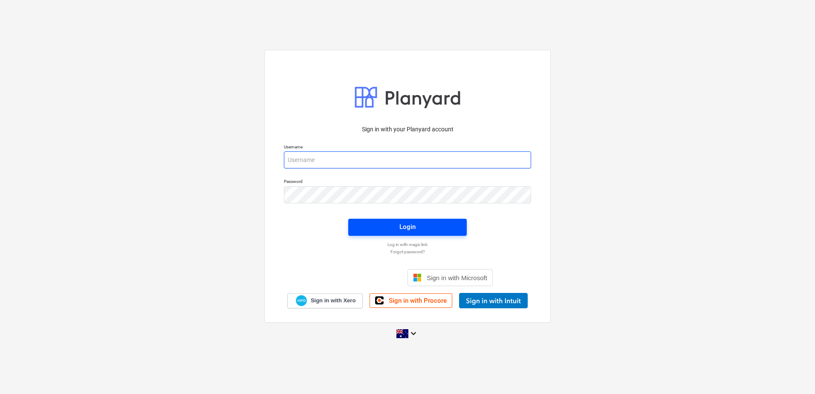
type input "[EMAIL_ADDRESS][DOMAIN_NAME]"
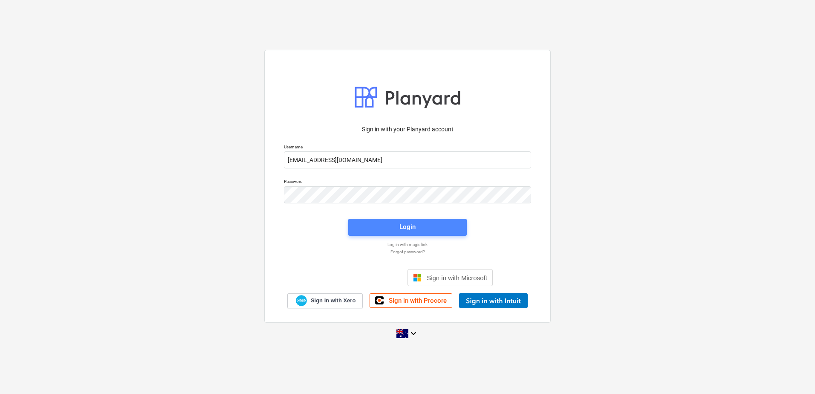
click at [428, 225] on span "Login" at bounding box center [407, 226] width 98 height 11
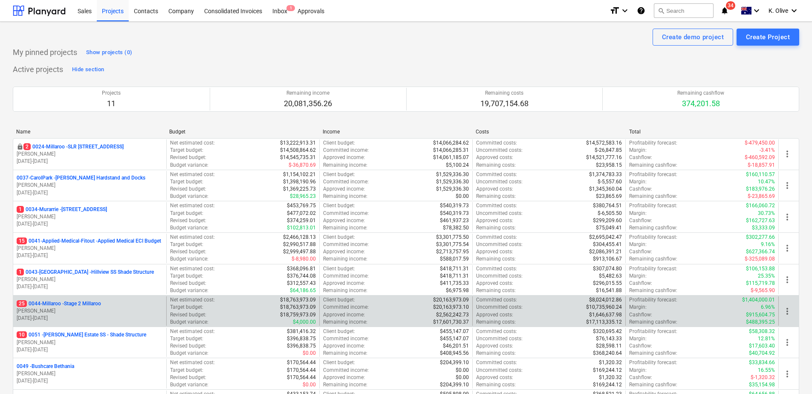
click at [69, 302] on p "25 0044-Millaroo - Stage 2 Millaroo" at bounding box center [59, 303] width 84 height 7
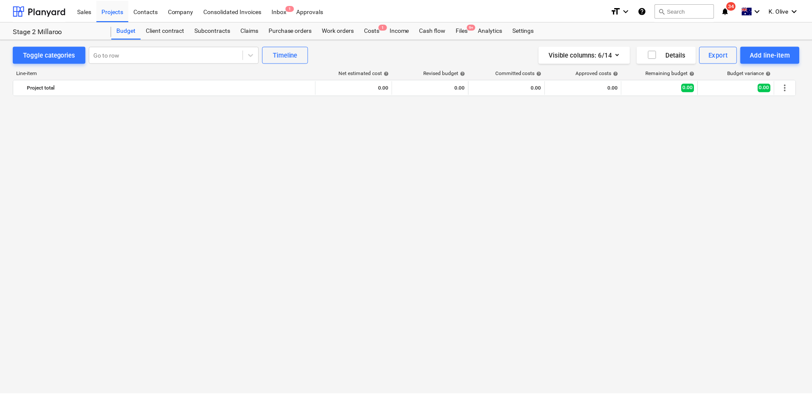
scroll to position [2250, 0]
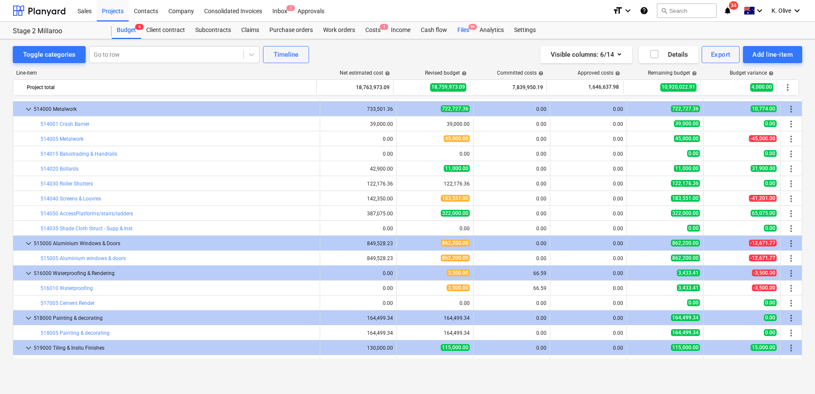
click at [462, 32] on div "Files 9+" at bounding box center [463, 30] width 22 height 17
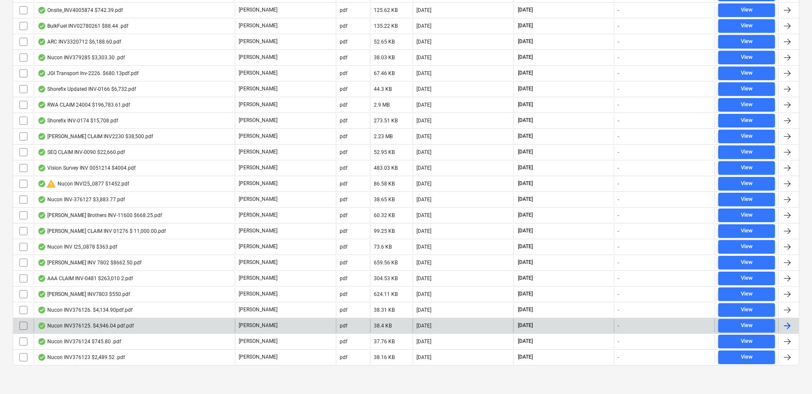
scroll to position [223, 0]
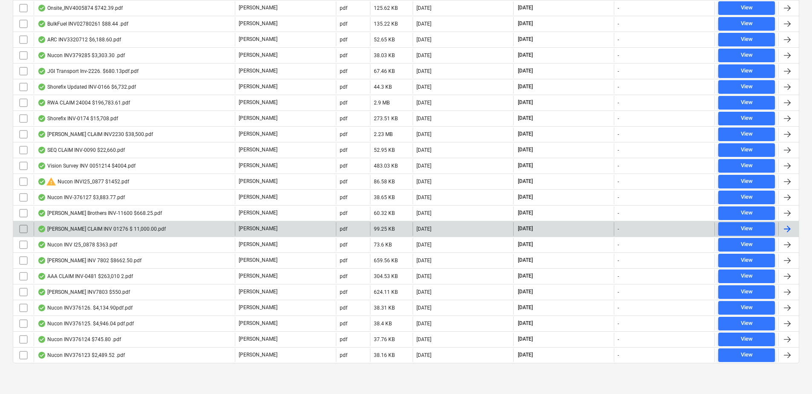
click at [77, 227] on div "[PERSON_NAME] CLAIM INV 01276 $ 11,000.00.pdf" at bounding box center [101, 228] width 128 height 7
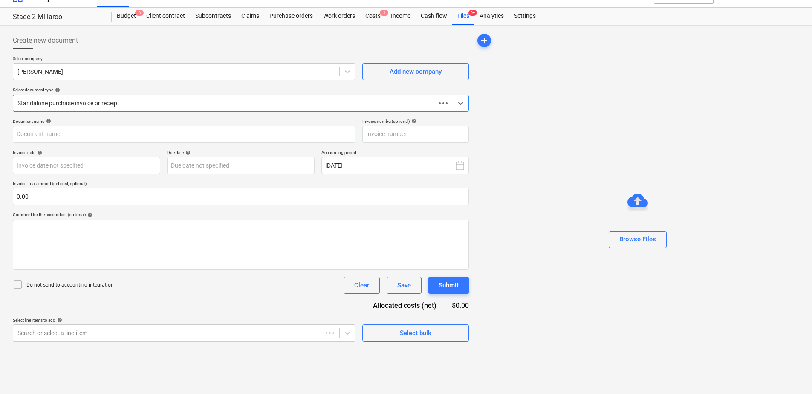
scroll to position [14, 0]
type input "1276"
type input "[DATE]"
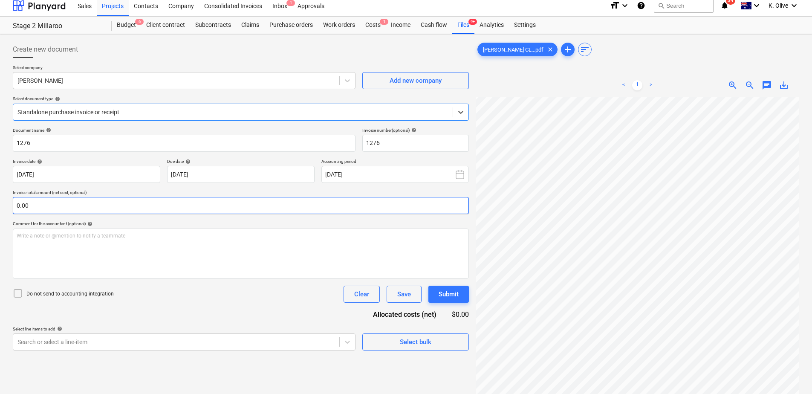
scroll to position [0, 0]
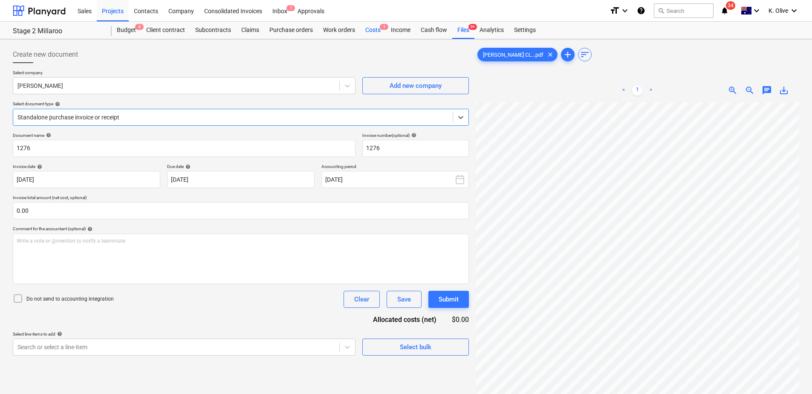
click at [379, 31] on div "Costs 1" at bounding box center [373, 30] width 26 height 17
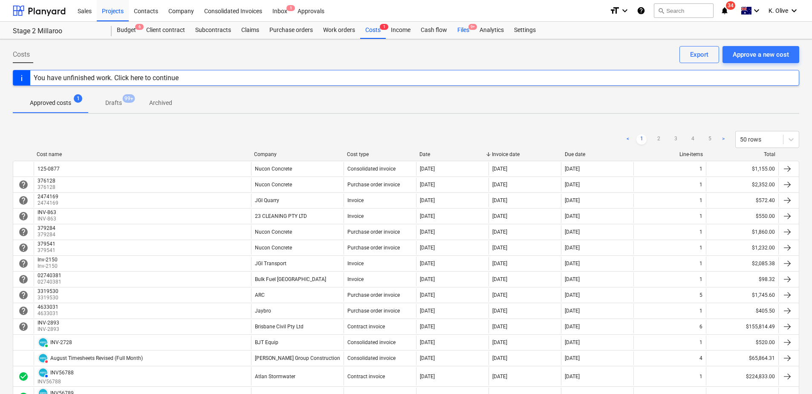
click at [468, 31] on div "Files 9+" at bounding box center [463, 30] width 22 height 17
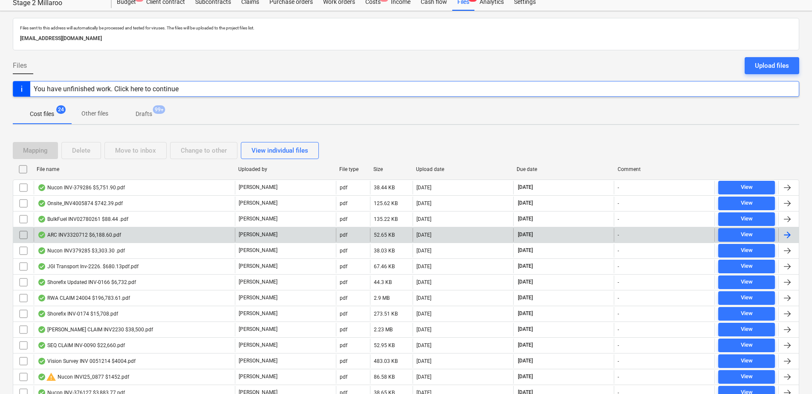
scroll to position [43, 0]
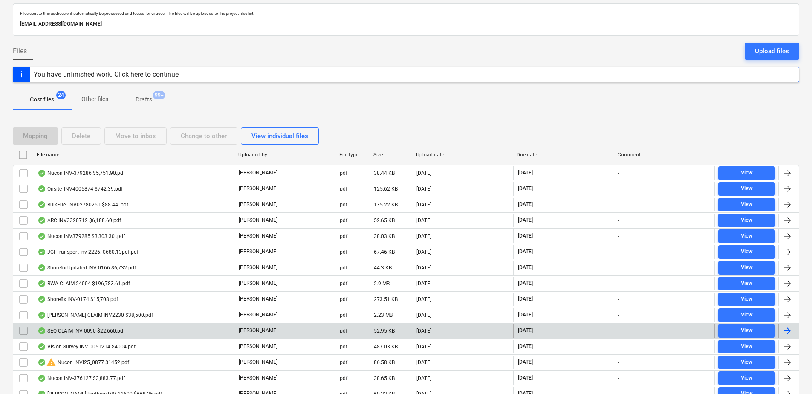
click at [68, 331] on div "SEQ CLAIM INV-0090 $22,660.pdf" at bounding box center [80, 330] width 87 height 7
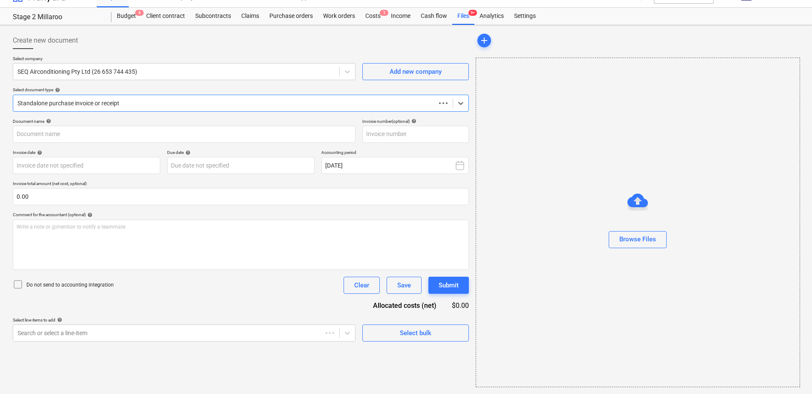
scroll to position [14, 0]
type input "INV-0090"
type input "[DATE]"
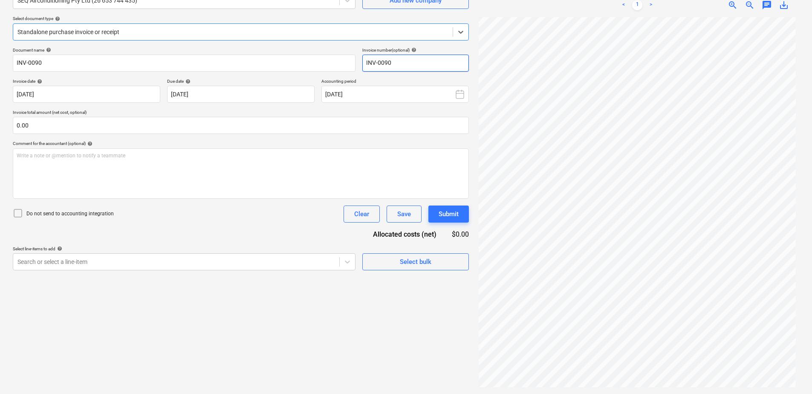
scroll to position [0, 0]
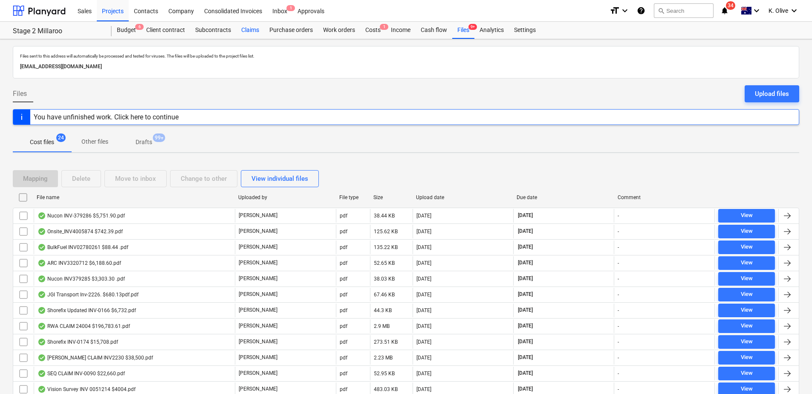
click at [248, 32] on div "Claims" at bounding box center [250, 30] width 28 height 17
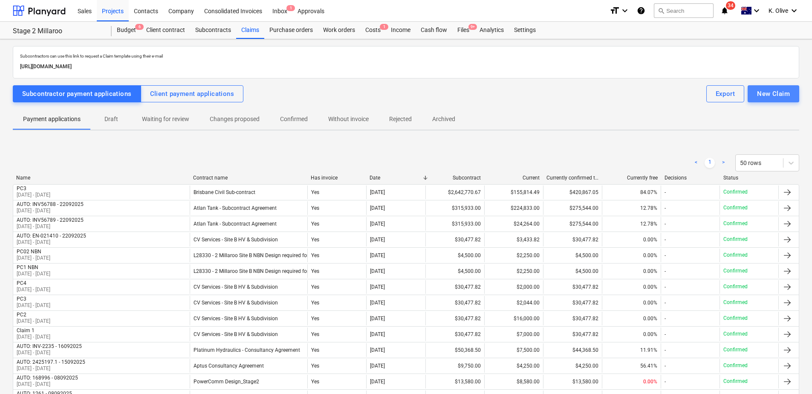
click at [774, 94] on div "New Claim" at bounding box center [773, 93] width 33 height 11
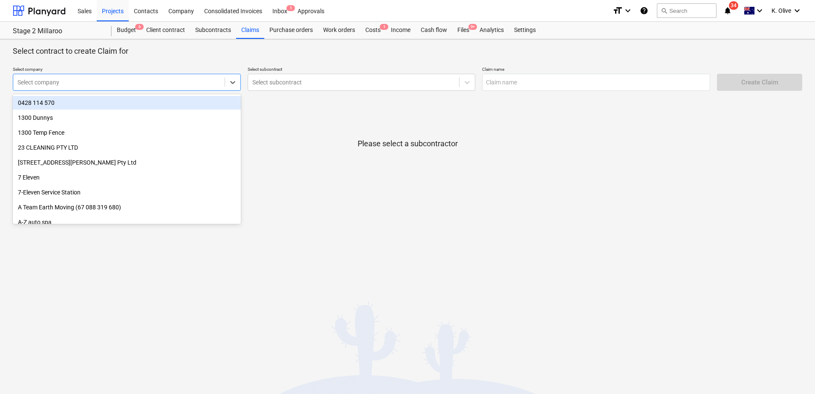
click at [200, 84] on div at bounding box center [118, 82] width 203 height 9
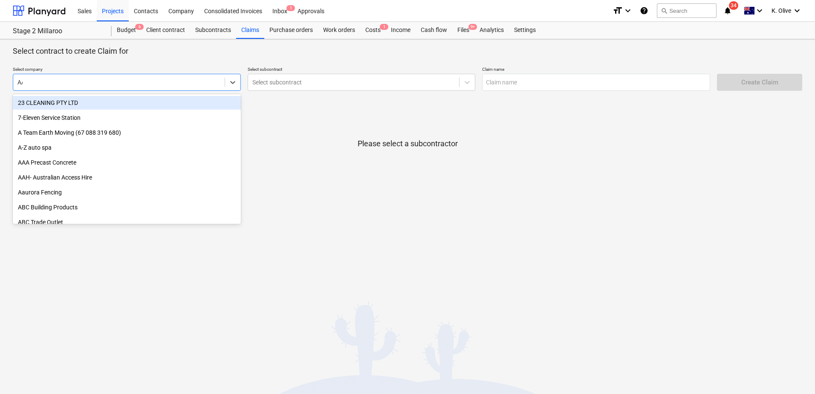
type input "AAA"
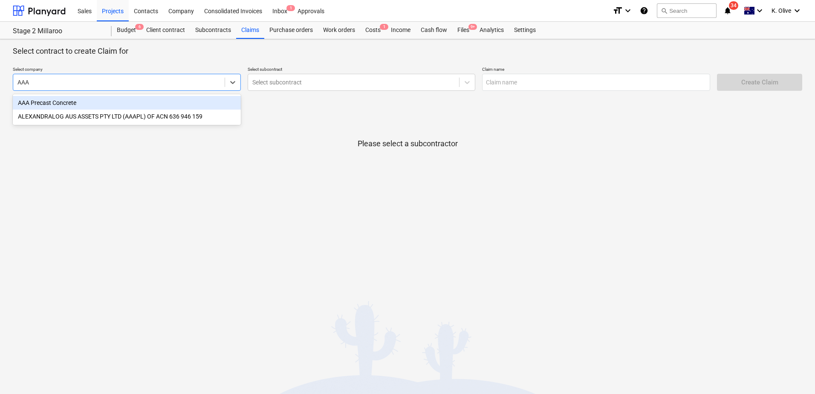
click at [97, 104] on div "AAA Precast Concrete" at bounding box center [127, 103] width 228 height 14
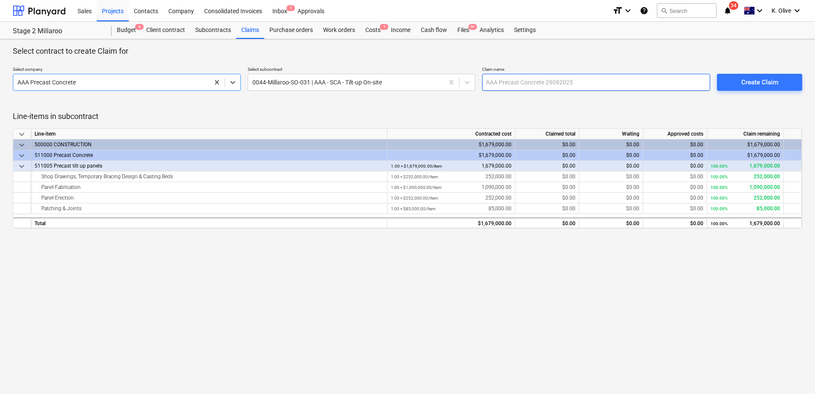
click at [568, 85] on input "text" at bounding box center [596, 82] width 228 height 17
drag, startPoint x: 576, startPoint y: 267, endPoint x: 576, endPoint y: 277, distance: 10.2
click at [576, 276] on div "Select contract to create Claim for Select company AAA Precast Concrete Select …" at bounding box center [407, 216] width 815 height 354
click at [487, 84] on input "PC01" at bounding box center [596, 82] width 228 height 17
type input "AAA - PC01"
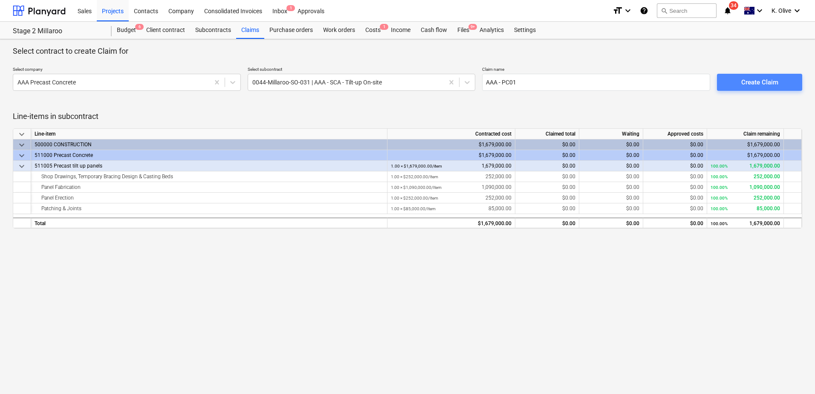
click at [751, 81] on div "Create Claim" at bounding box center [759, 82] width 37 height 11
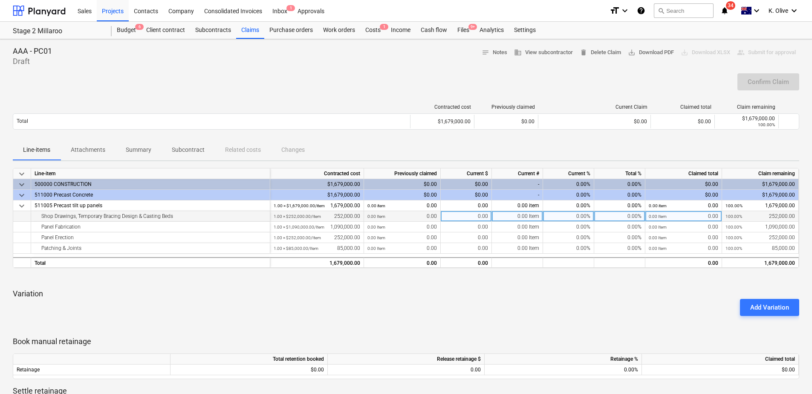
click at [561, 215] on div "0.00%" at bounding box center [568, 216] width 51 height 11
type input "30"
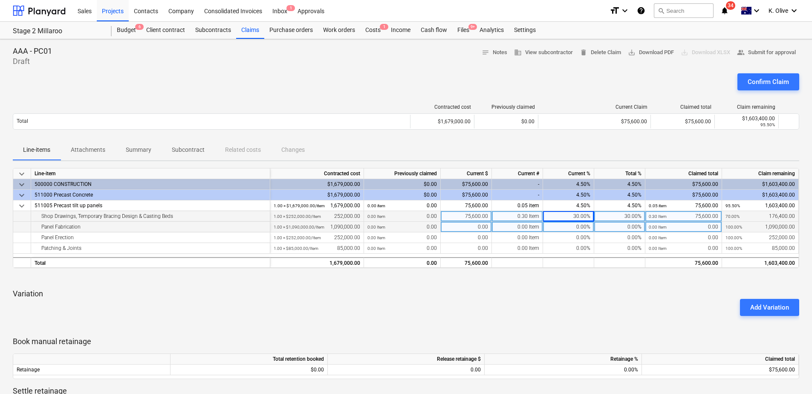
click at [568, 228] on div "0.00%" at bounding box center [568, 227] width 51 height 11
type input "15"
click at [568, 228] on div "15.00%" at bounding box center [568, 227] width 51 height 11
type input "12"
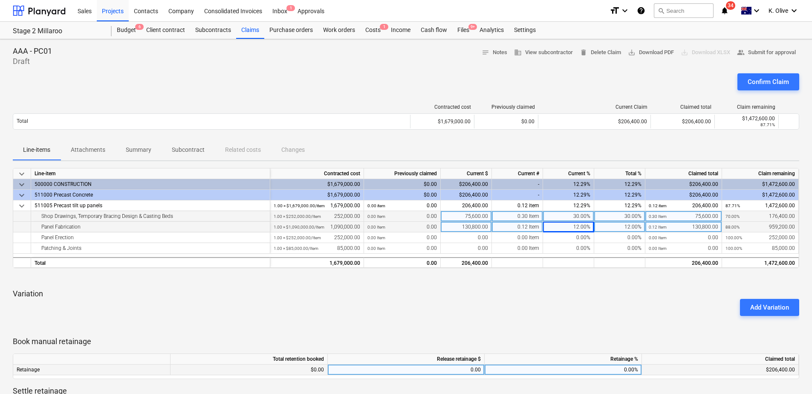
click at [621, 370] on div "0.00%" at bounding box center [562, 369] width 157 height 11
type input "10"
click at [602, 314] on div "Add Variation" at bounding box center [405, 307] width 793 height 24
click at [627, 317] on div "Add Variation" at bounding box center [405, 307] width 793 height 24
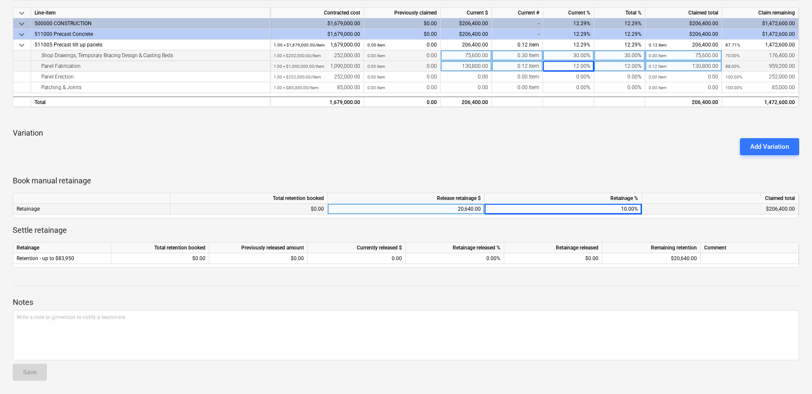
scroll to position [161, 0]
click at [542, 161] on div "keyboard_arrow_down Line-item Contracted cost Previously claimed Current $ Curr…" at bounding box center [406, 137] width 786 height 260
drag, startPoint x: 550, startPoint y: 101, endPoint x: 550, endPoint y: 115, distance: 14.1
click at [550, 102] on div at bounding box center [568, 101] width 51 height 11
click at [594, 155] on div "Add Variation" at bounding box center [405, 146] width 793 height 24
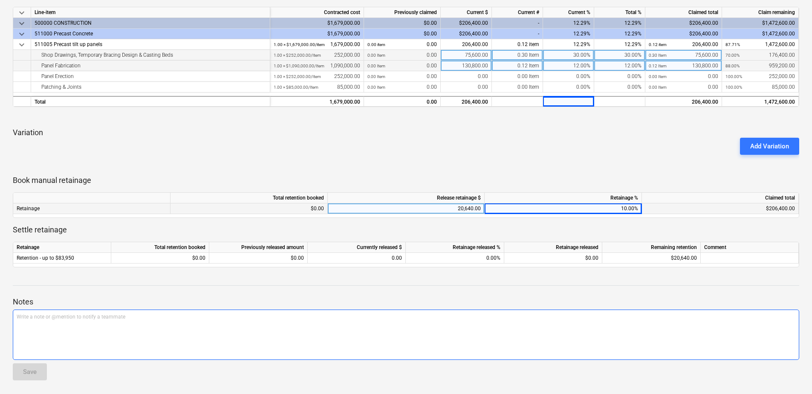
click at [72, 327] on div "Write a note or @mention to notify a teammate [PERSON_NAME]" at bounding box center [406, 334] width 786 height 50
click at [69, 321] on div "Write a note or @mention to notify a teammate [PERSON_NAME]" at bounding box center [406, 334] width 786 height 50
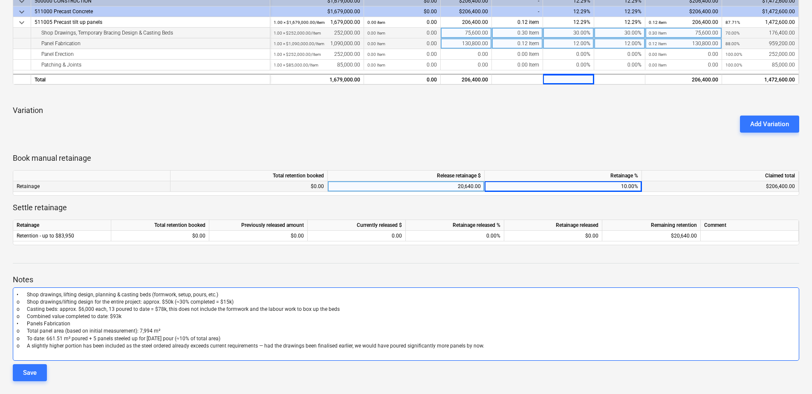
scroll to position [184, 0]
click at [26, 300] on span "o Shop drawings/lifting design for the entire project: approx. $50k (≈30% compl…" at bounding box center [125, 301] width 217 height 6
click at [26, 301] on span "o Shop drawings/lifting design for the entire project: approx. $50k (≈30% compl…" at bounding box center [125, 301] width 217 height 6
click at [24, 301] on span "o Shop drawings/lifting design for the entire project: approx. $50k (≈30% compl…" at bounding box center [125, 301] width 217 height 6
click at [27, 307] on span "o Casting beds: approx. $6,000 each, 13 poured to date = $78k, this does not in…" at bounding box center [178, 308] width 323 height 6
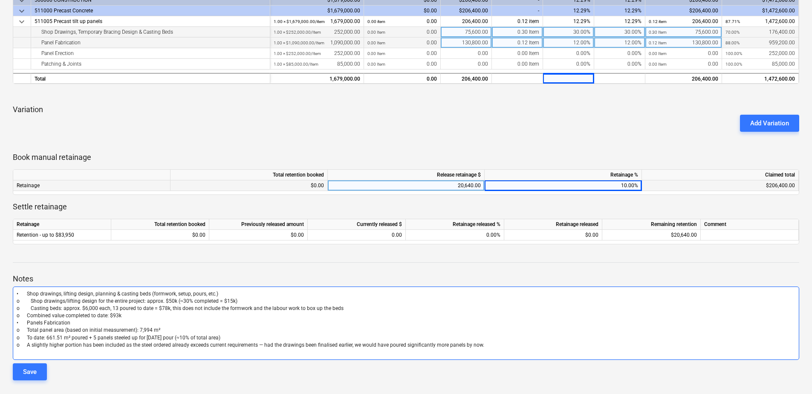
click at [26, 316] on span "o Combined value completed to date: $93k" at bounding box center [69, 315] width 105 height 6
click at [25, 330] on span "o Total panel area (based on initial measurement): 7,994 m²" at bounding box center [89, 330] width 144 height 6
click at [27, 345] on span "o A slightly higher portion has been included as the steel ordered already exce…" at bounding box center [250, 345] width 467 height 6
click at [21, 346] on span "o A slightly higher portion has been included as the steel ordered already exce…" at bounding box center [252, 345] width 471 height 6
click at [20, 340] on span "o To date: 661.51 m² poured + 5 panels steeled up for [DATE] pour (≈10% of tota…" at bounding box center [120, 337] width 207 height 6
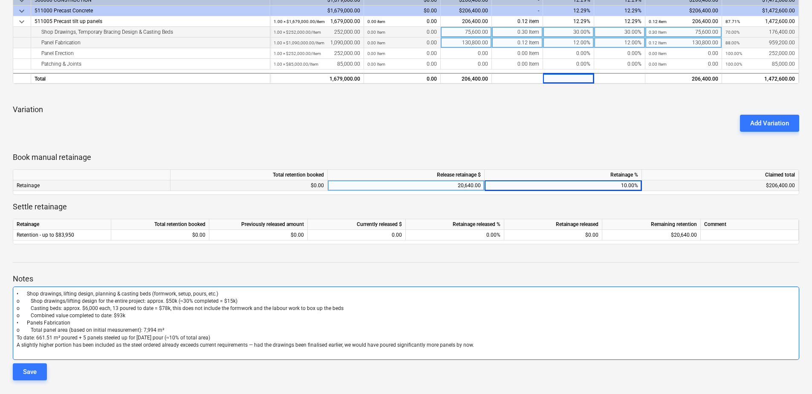
click at [22, 329] on span "o Total panel area (based on initial measurement): 7,994 m²" at bounding box center [90, 330] width 147 height 6
click at [20, 314] on span "o Combined value completed to date: $93k" at bounding box center [71, 315] width 109 height 6
click at [20, 310] on span "o Casting beds: approx. $6,000 each, 13 poured to date = $78k, this does not in…" at bounding box center [180, 308] width 327 height 6
click at [20, 299] on span "o Shop drawings/lifting design for the entire project: approx. $50k (≈30% compl…" at bounding box center [127, 301] width 221 height 6
click at [16, 306] on div "• Shop drawings, lifting design, planning & casting beds (formwork, setup, pour…" at bounding box center [406, 322] width 786 height 73
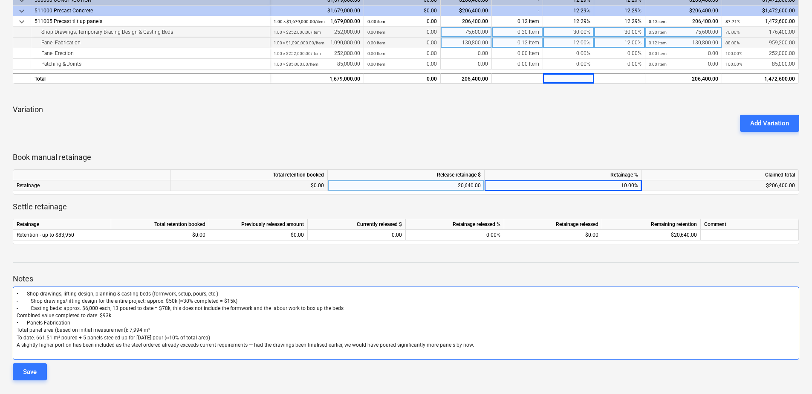
click at [17, 314] on span "Combined value completed to date: $93k" at bounding box center [64, 315] width 95 height 6
click at [16, 329] on div "• Shop drawings, lifting design, planning & casting beds (formwork, setup, pour…" at bounding box center [406, 322] width 786 height 73
click at [17, 335] on span "To date: 661.51 m² poured + 5 panels steeled up for [DATE] pour (≈10% of total …" at bounding box center [113, 337] width 193 height 6
click at [18, 346] on span "A slightly higher portion has been included as the steel ordered already exceed…" at bounding box center [245, 345] width 457 height 6
click at [60, 354] on p "﻿" at bounding box center [406, 352] width 778 height 7
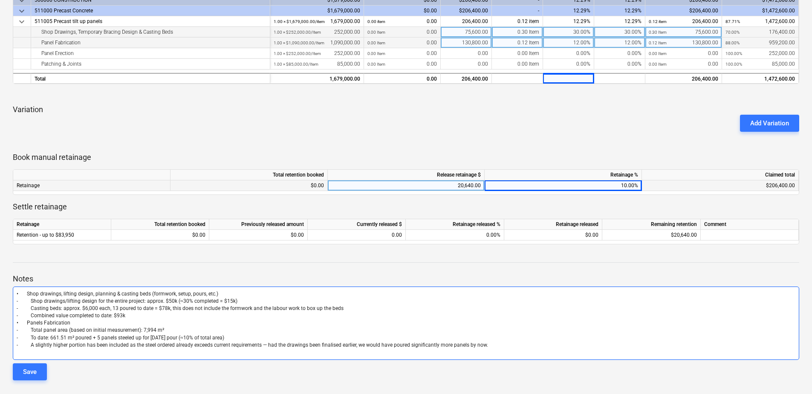
click at [90, 352] on p "﻿" at bounding box center [406, 352] width 778 height 7
drag, startPoint x: 26, startPoint y: 291, endPoint x: 69, endPoint y: 307, distance: 45.3
click at [26, 292] on span "• Shop drawings, lifting design, planning & casting beds (formwork, setup, pour…" at bounding box center [118, 294] width 202 height 6
click at [17, 295] on span "• Shop drawings, lifting design, planning & casting beds (formwork, setup, pour…" at bounding box center [118, 294] width 202 height 6
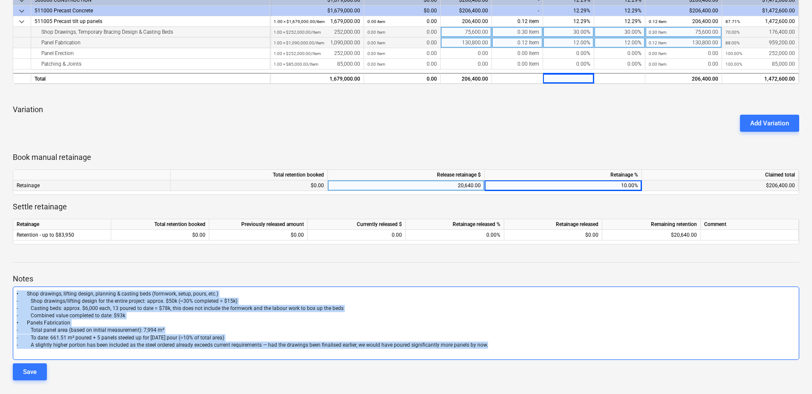
drag, startPoint x: 489, startPoint y: 347, endPoint x: -9, endPoint y: 281, distance: 502.4
click at [0, 210] on html "Sales Projects Contacts Company Consolidated Invoices Inbox 1 Approvals format_…" at bounding box center [406, 13] width 812 height 394
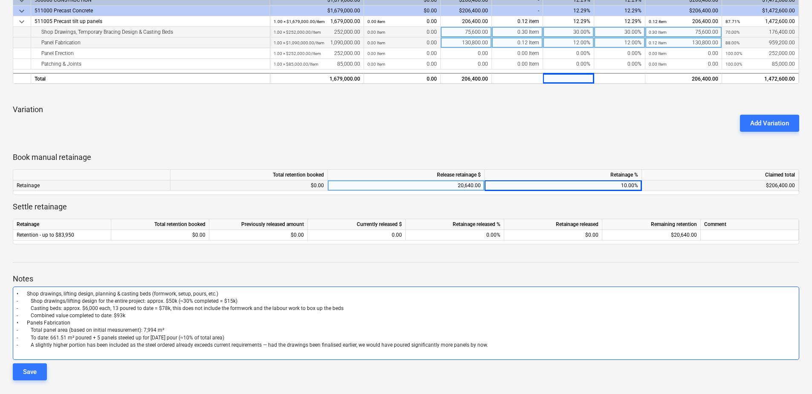
scroll to position [161, 0]
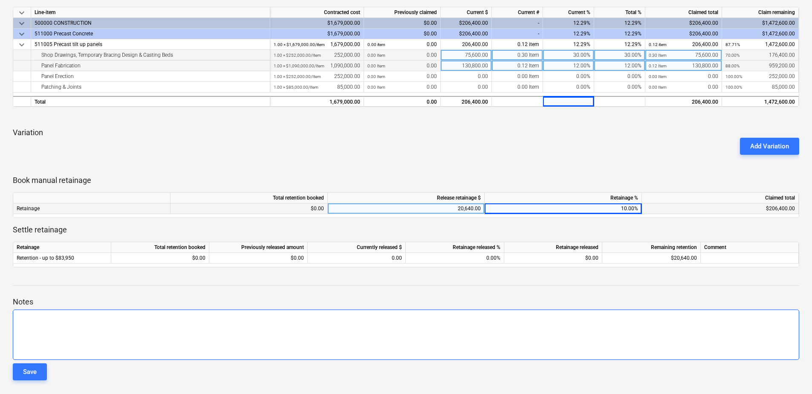
click at [32, 315] on p "﻿" at bounding box center [406, 316] width 778 height 7
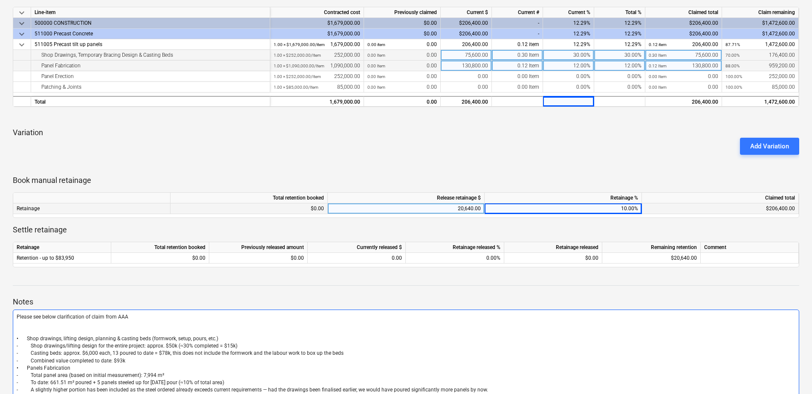
scroll to position [199, 0]
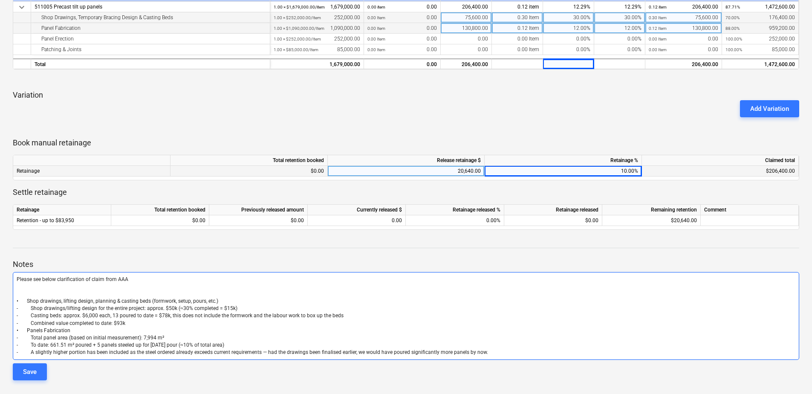
click at [142, 278] on p "Please see below clarification of claim from AAA" at bounding box center [406, 279] width 778 height 7
click at [141, 283] on div "Please see below clarification of claim from AAA - I have already reduced this …" at bounding box center [406, 316] width 786 height 88
click at [141, 286] on p "﻿" at bounding box center [406, 286] width 778 height 7
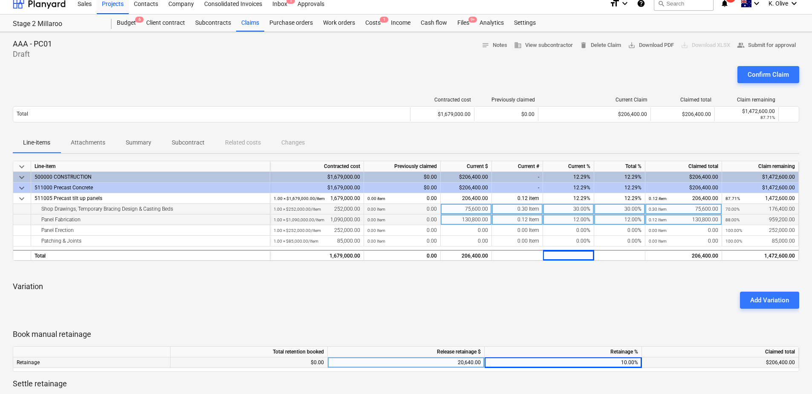
scroll to position [0, 0]
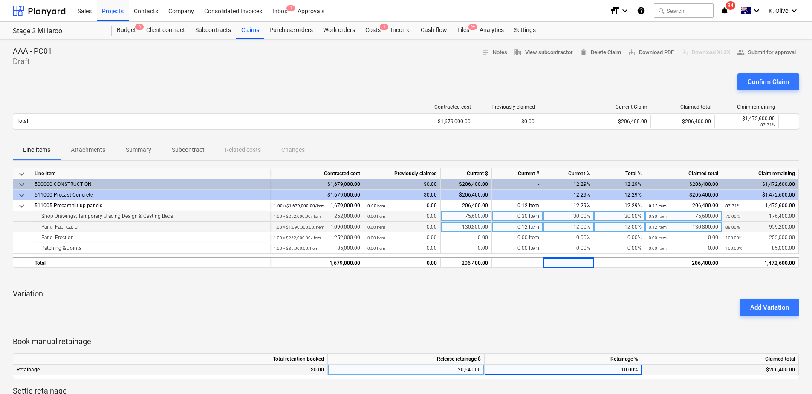
click at [651, 309] on div "Add Variation" at bounding box center [405, 307] width 793 height 24
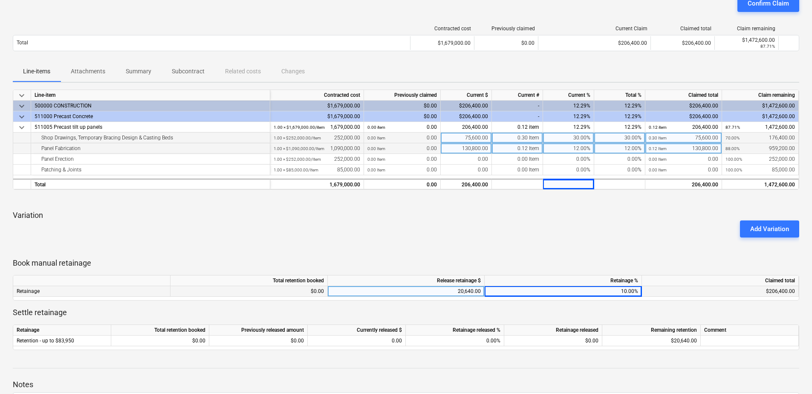
scroll to position [85, 0]
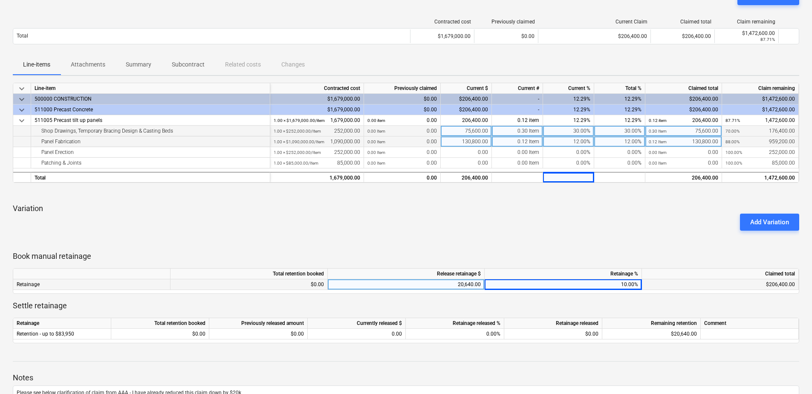
click at [602, 285] on div "10.00%" at bounding box center [562, 284] width 157 height 11
type input "10"
click at [571, 248] on div "keyboard_arrow_down Line-item Contracted cost Previously claimed Current $ Curr…" at bounding box center [406, 213] width 786 height 260
drag, startPoint x: 522, startPoint y: 244, endPoint x: 516, endPoint y: 239, distance: 7.3
click at [521, 244] on div at bounding box center [406, 240] width 786 height 7
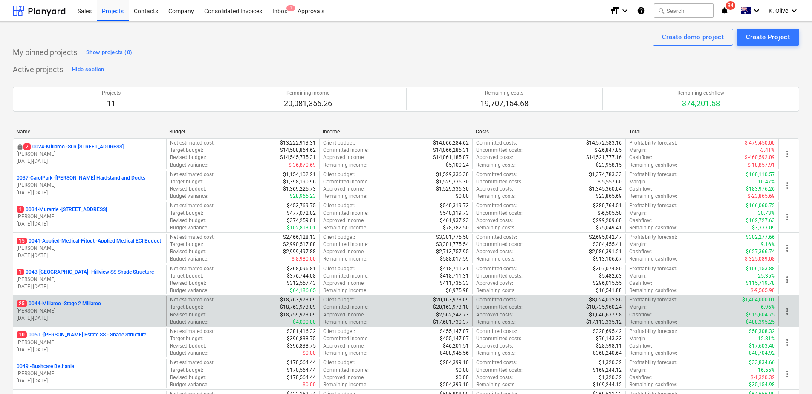
click at [84, 301] on p "25 0044-Millaroo - Stage 2 Millaroo" at bounding box center [59, 303] width 84 height 7
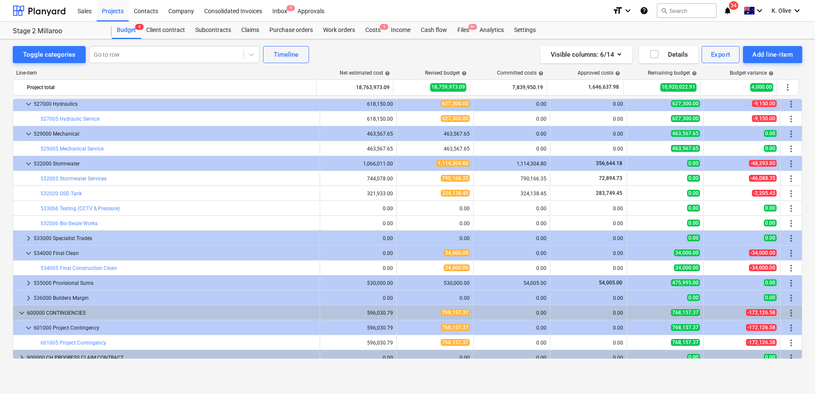
scroll to position [2991, 0]
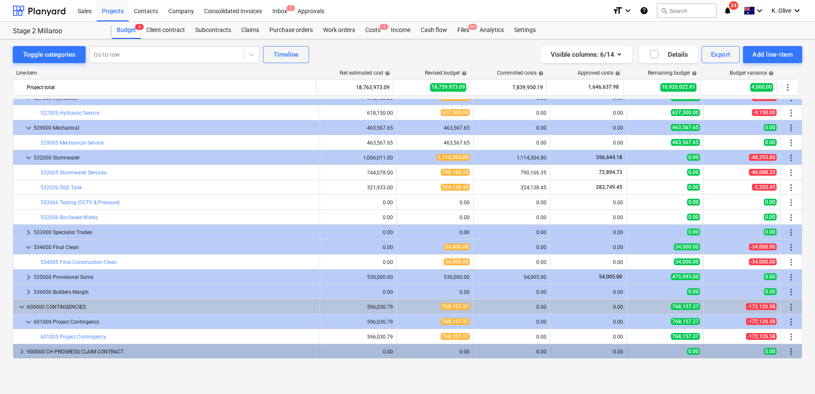
click at [23, 349] on span "keyboard_arrow_right" at bounding box center [22, 351] width 10 height 10
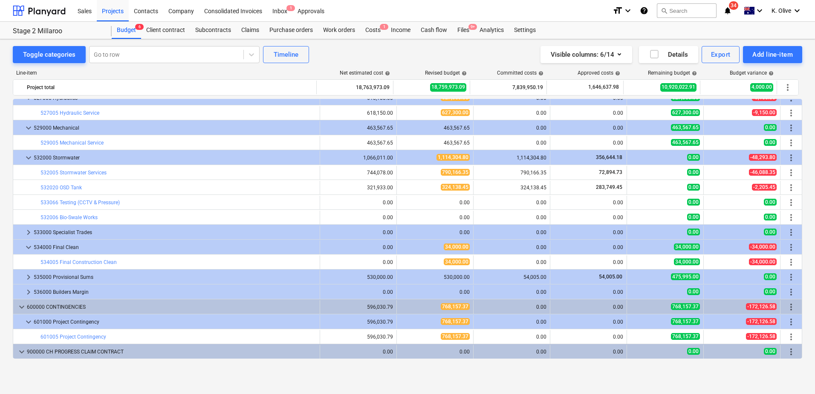
scroll to position [3021, 0]
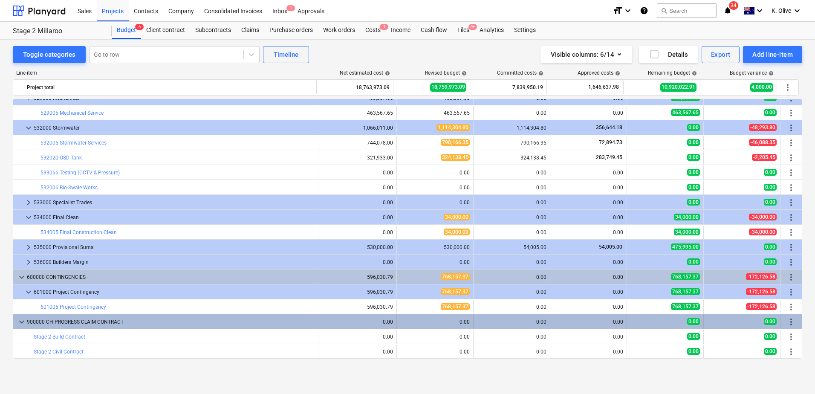
click at [20, 325] on span "keyboard_arrow_down" at bounding box center [22, 322] width 10 height 10
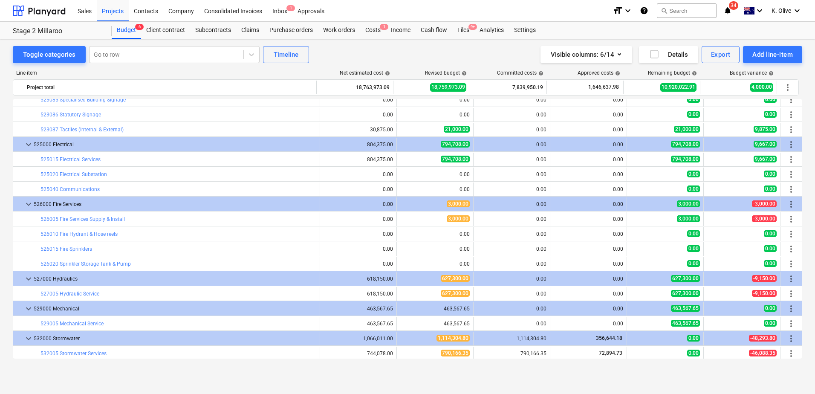
scroll to position [2778, 0]
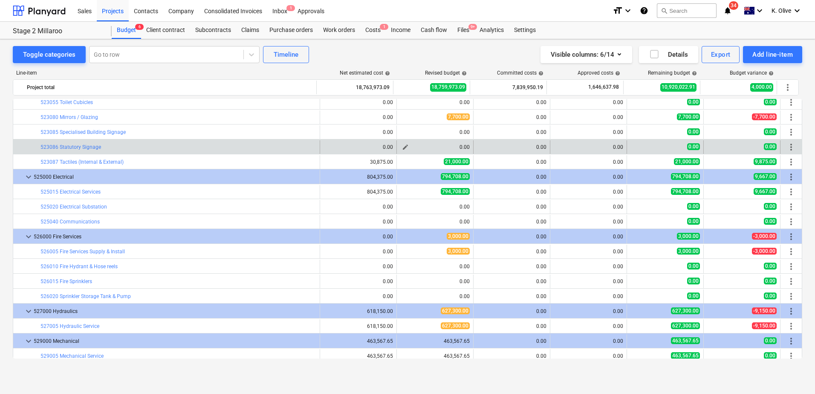
click at [403, 147] on span "edit" at bounding box center [405, 147] width 7 height 7
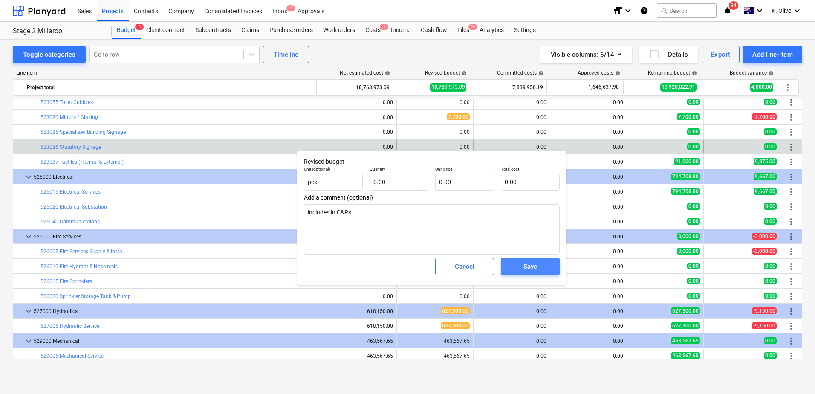
click at [527, 265] on div "Save" at bounding box center [530, 266] width 14 height 11
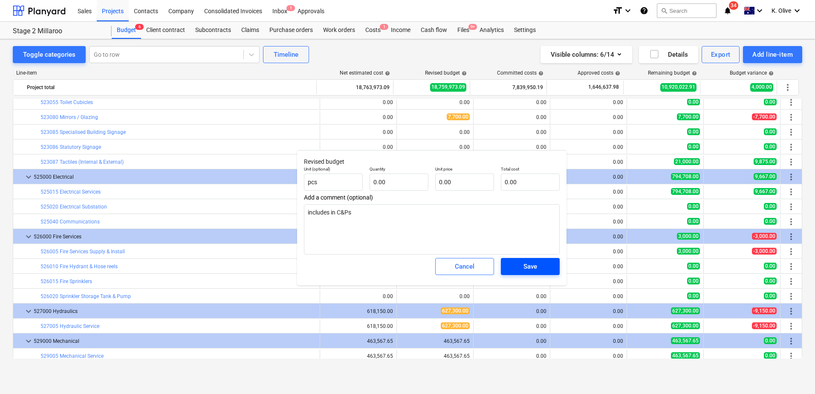
type textarea "x"
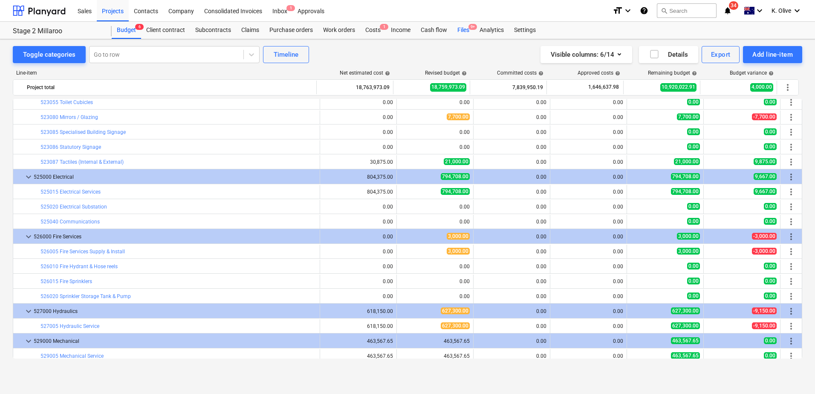
click at [464, 26] on div "Files 9+" at bounding box center [463, 30] width 22 height 17
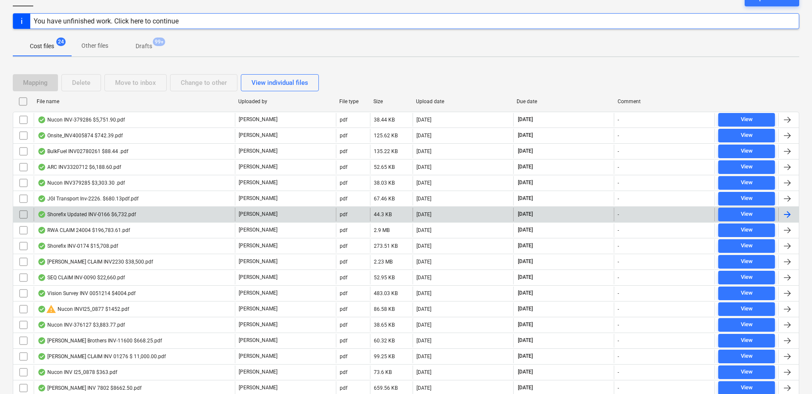
scroll to position [128, 0]
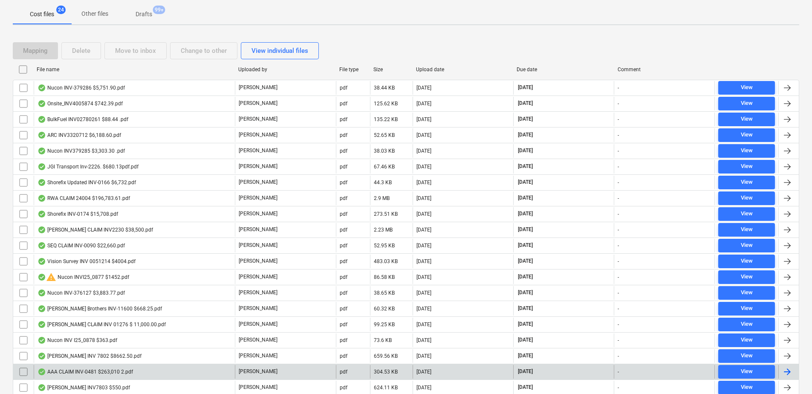
click at [71, 371] on div "AAA CLAIM INV-0481 $263,010 2.pdf" at bounding box center [84, 371] width 95 height 7
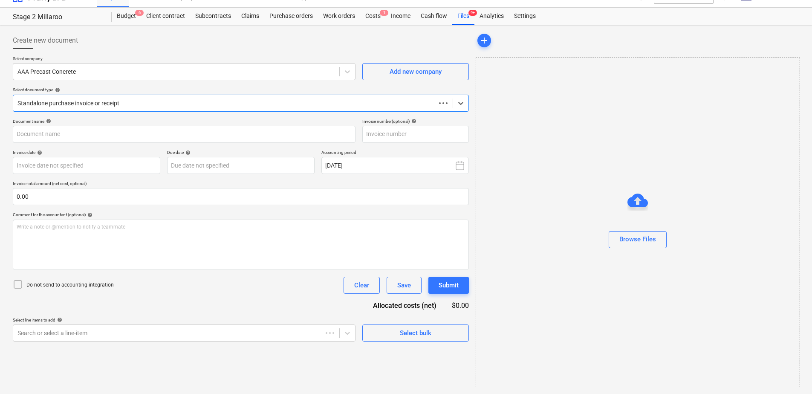
scroll to position [14, 0]
type input "INV-0481"
type input "[DATE]"
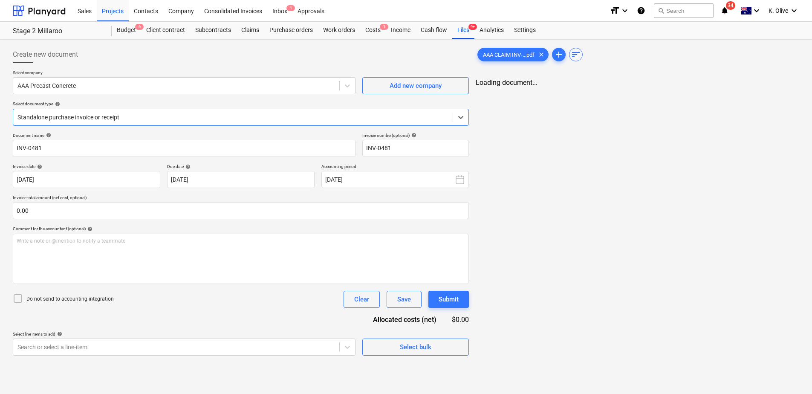
scroll to position [0, 0]
